Goal: Task Accomplishment & Management: Complete application form

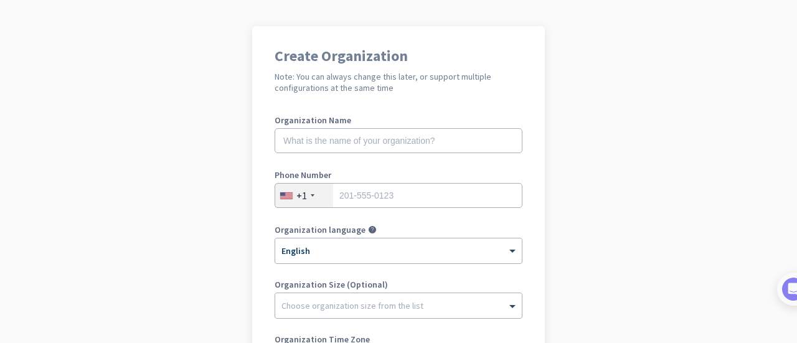
scroll to position [75, 0]
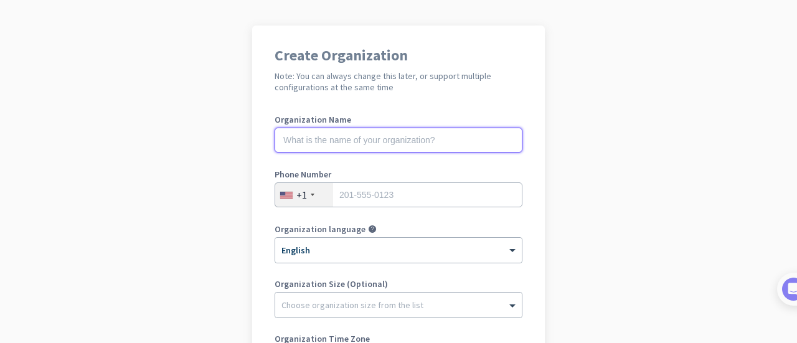
click at [343, 131] on input "text" at bounding box center [399, 140] width 248 height 25
type input "Mercor"
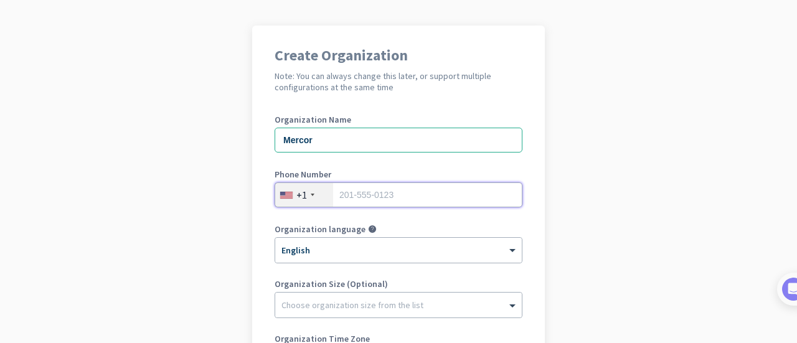
click at [358, 198] on input "tel" at bounding box center [399, 195] width 248 height 25
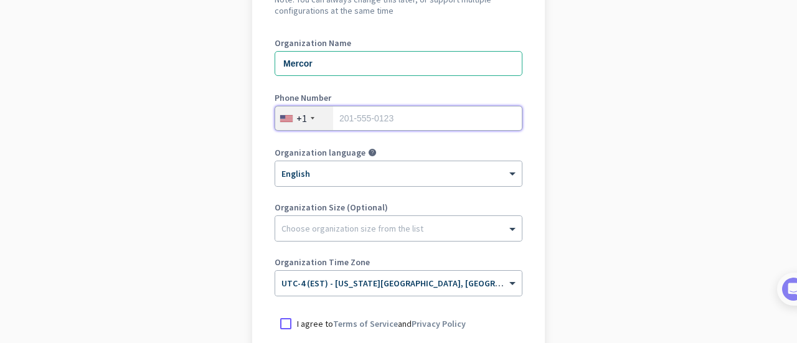
scroll to position [156, 0]
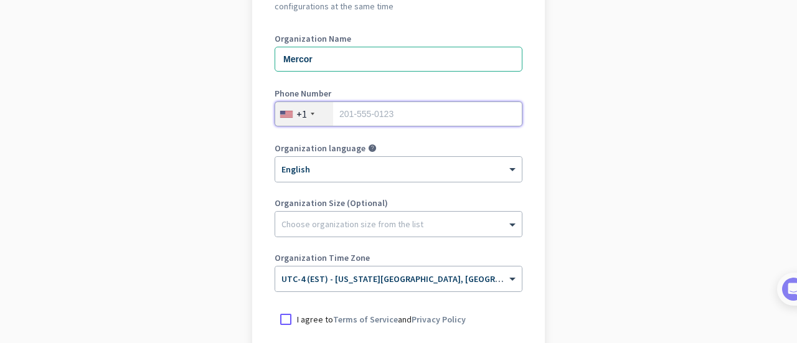
type input "6"
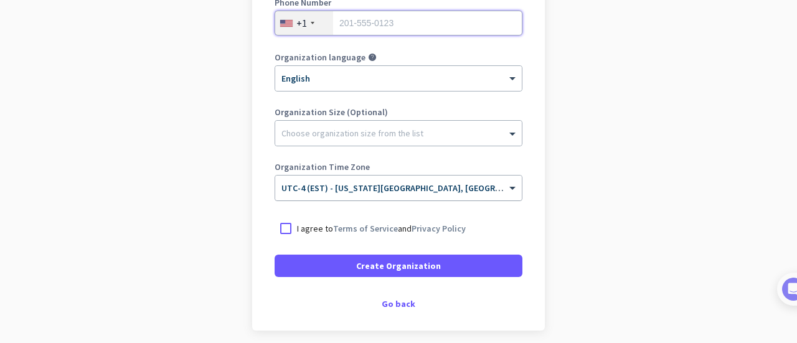
scroll to position [248, 0]
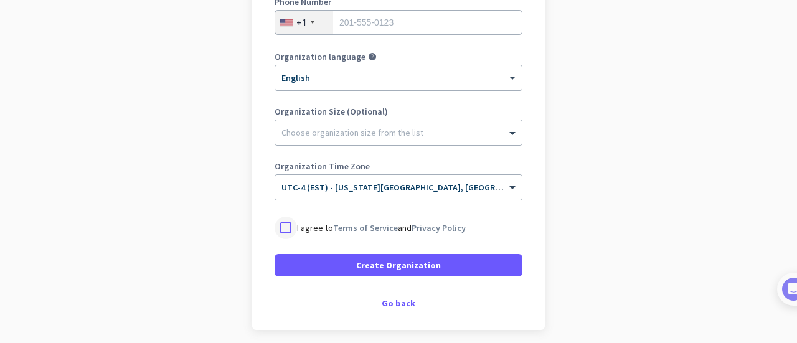
click at [282, 228] on div at bounding box center [286, 228] width 22 height 22
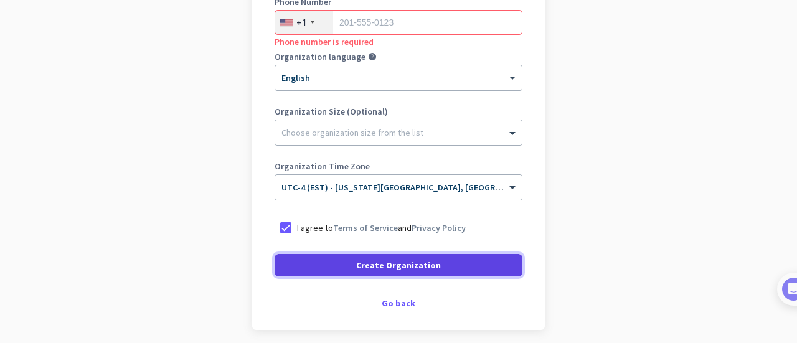
click at [348, 263] on span at bounding box center [399, 265] width 248 height 30
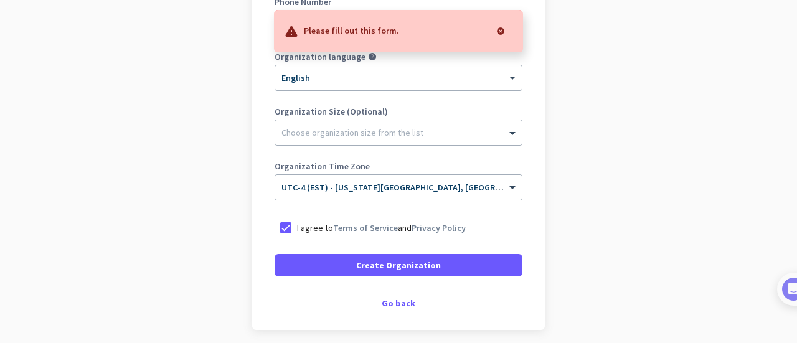
click at [502, 29] on div at bounding box center [500, 31] width 25 height 25
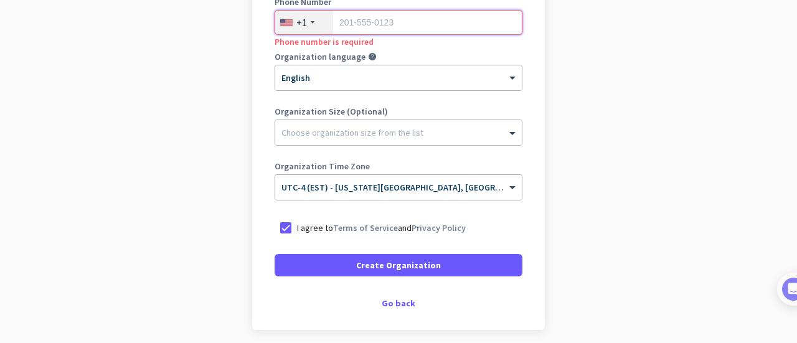
click at [409, 28] on input "tel" at bounding box center [399, 22] width 248 height 25
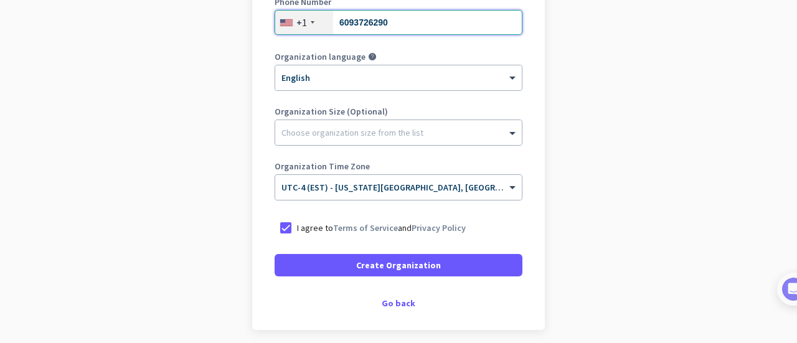
scroll to position [297, 0]
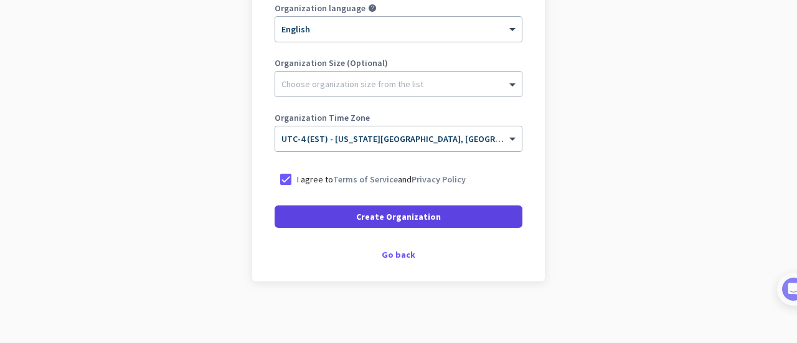
type input "6093726290"
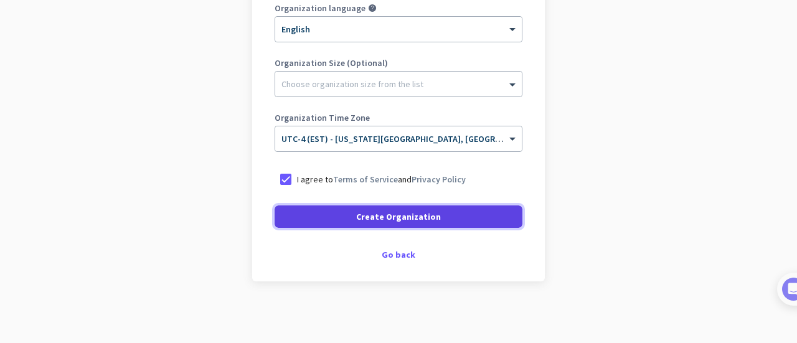
click at [406, 224] on span at bounding box center [399, 217] width 248 height 30
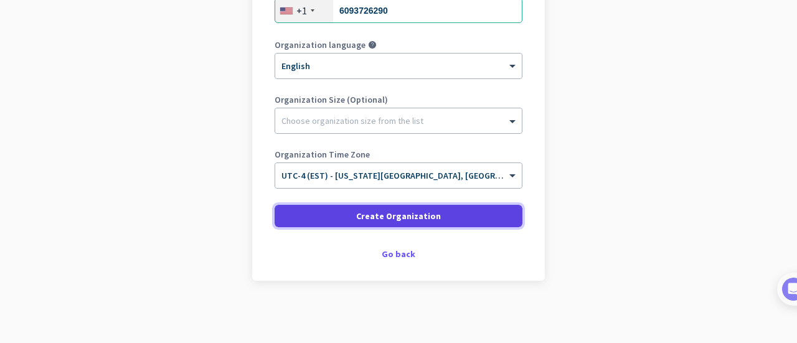
scroll to position [259, 0]
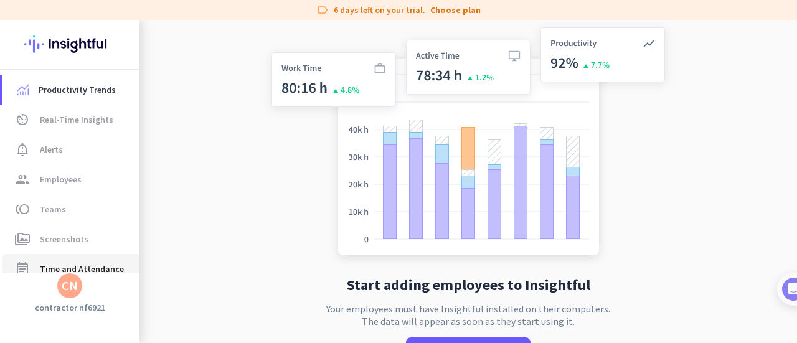
click at [35, 272] on span "event_note Time and Attendance" at bounding box center [70, 269] width 117 height 15
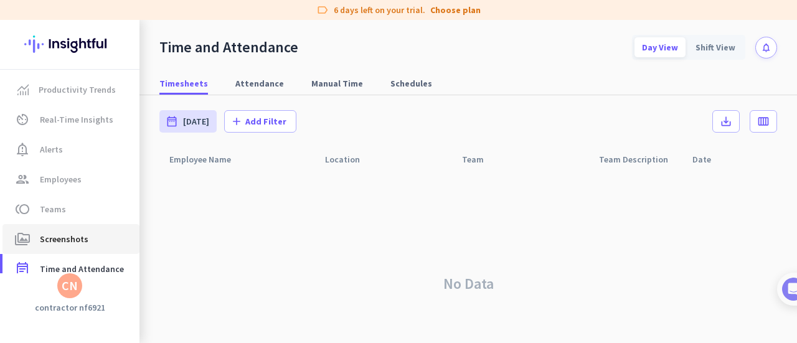
click at [36, 242] on span "perm_media Screenshots" at bounding box center [70, 239] width 117 height 15
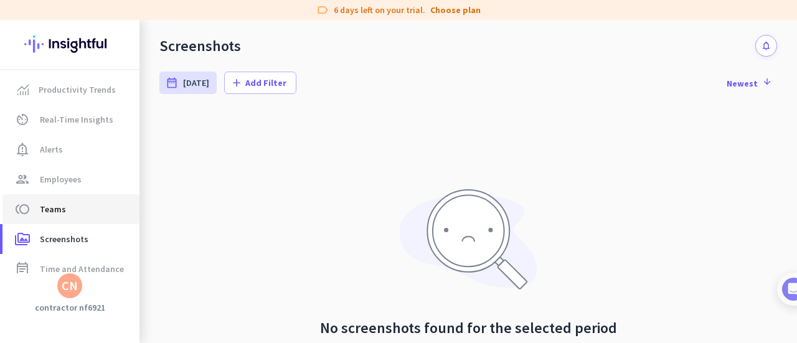
click at [41, 206] on span "Teams" at bounding box center [53, 209] width 26 height 15
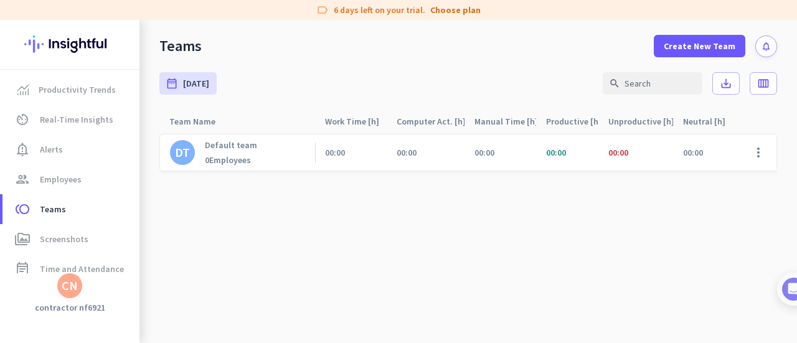
click at [359, 11] on div "label 6 days left on your trial. Choose plan" at bounding box center [398, 10] width 797 height 20
click at [75, 280] on div "CN" at bounding box center [70, 286] width 16 height 12
click at [119, 242] on span "Help" at bounding box center [135, 239] width 75 height 11
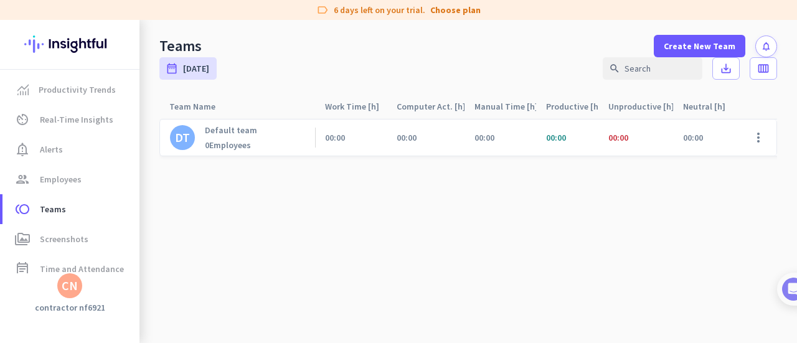
click at [72, 291] on div "CN" at bounding box center [70, 286] width 16 height 12
click at [131, 245] on span "Help" at bounding box center [135, 239] width 75 height 11
